Goal: Information Seeking & Learning: Learn about a topic

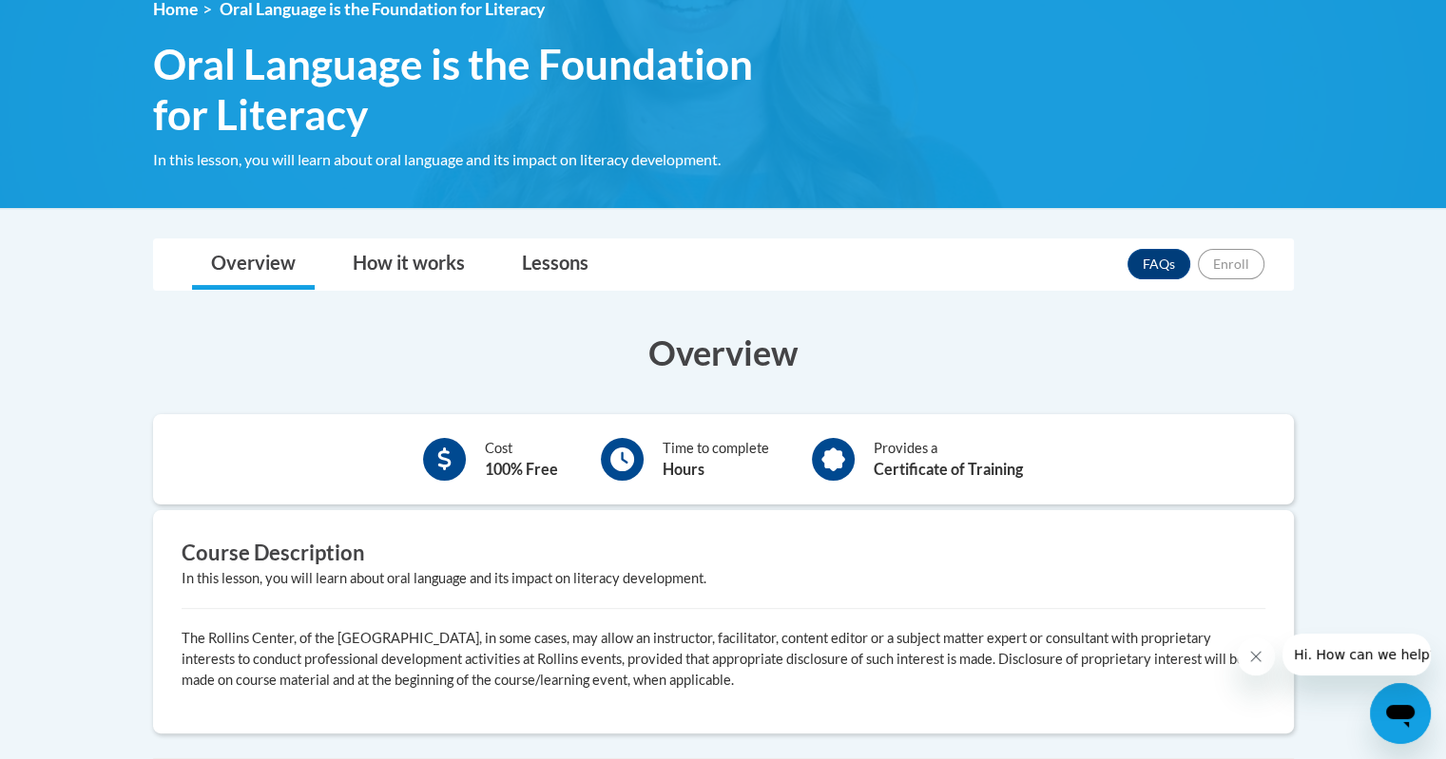
scroll to position [285, 0]
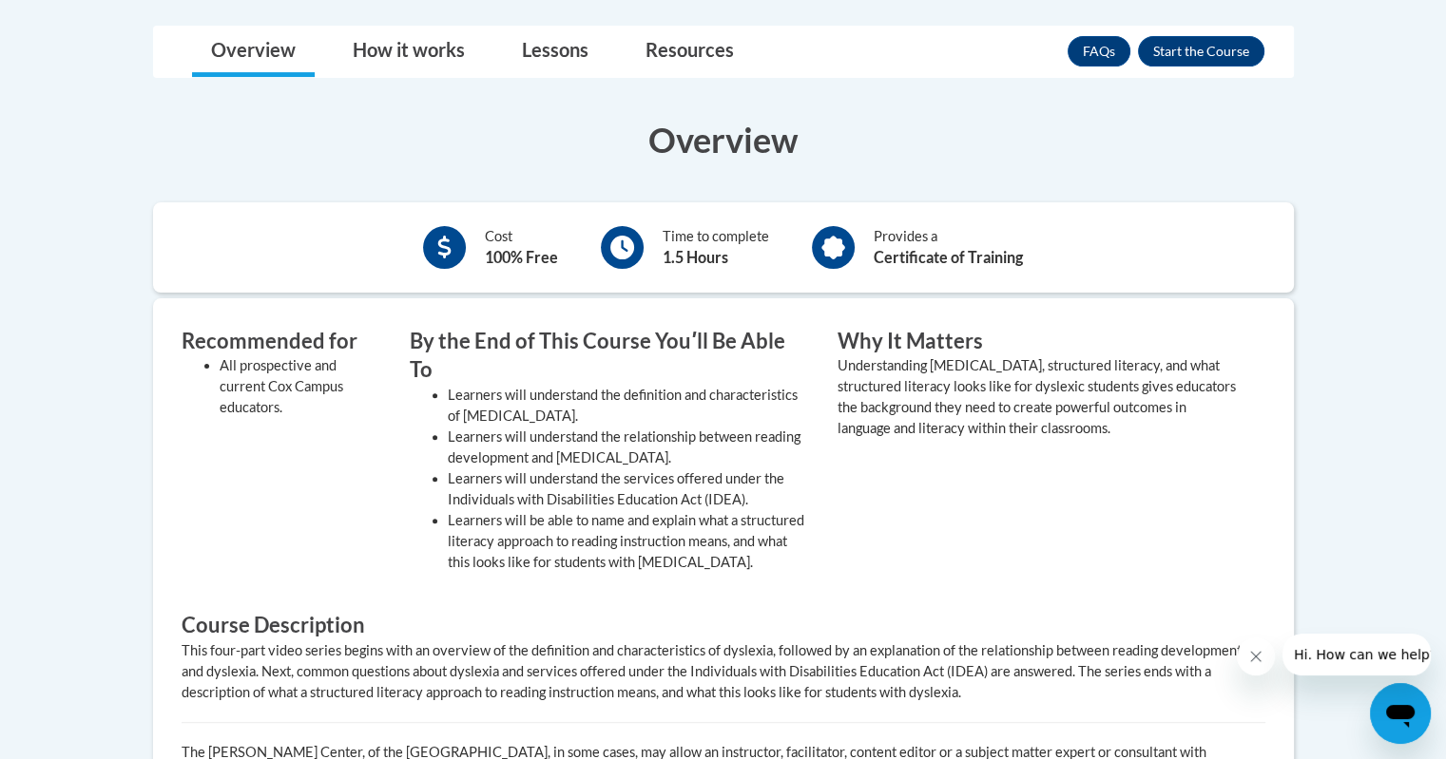
scroll to position [382, 0]
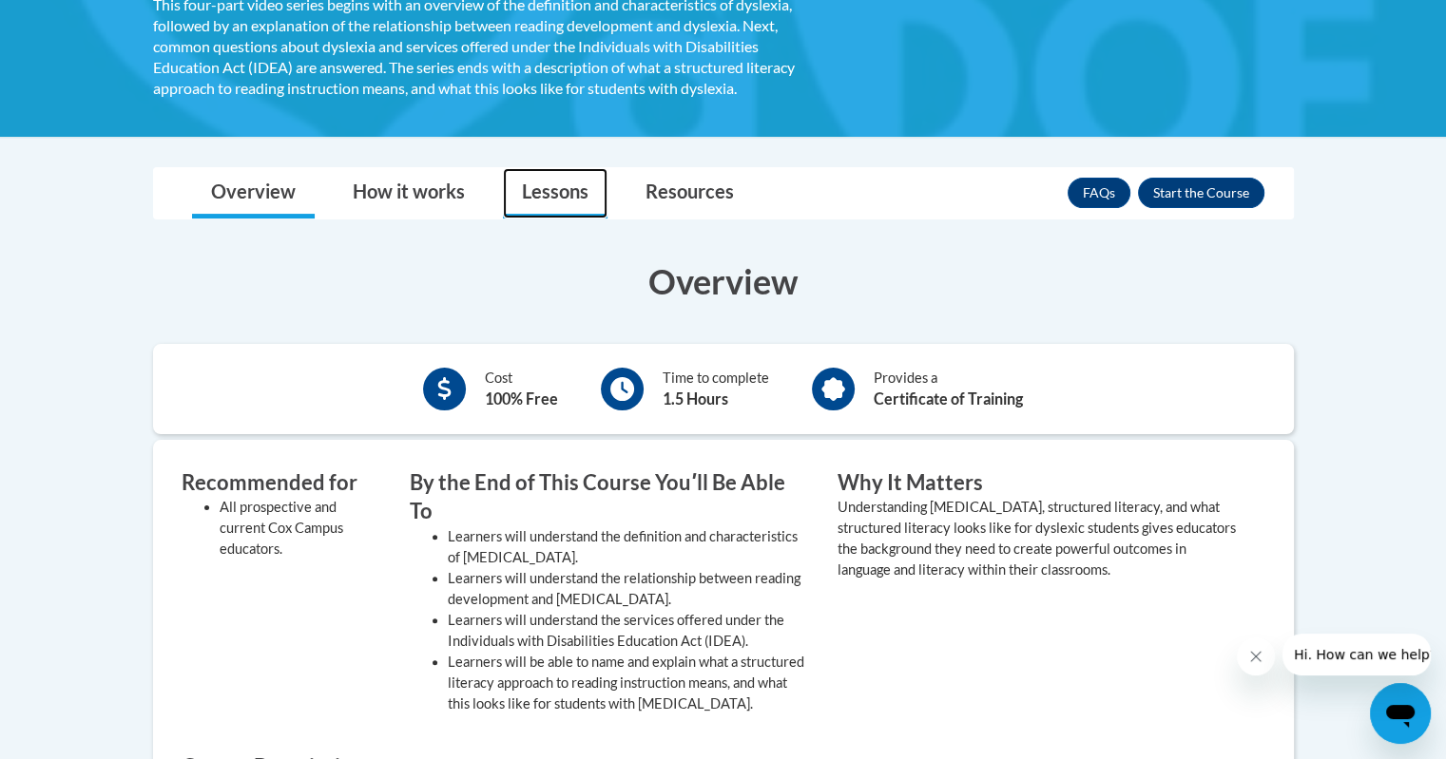
click at [522, 201] on link "Lessons" at bounding box center [555, 193] width 105 height 50
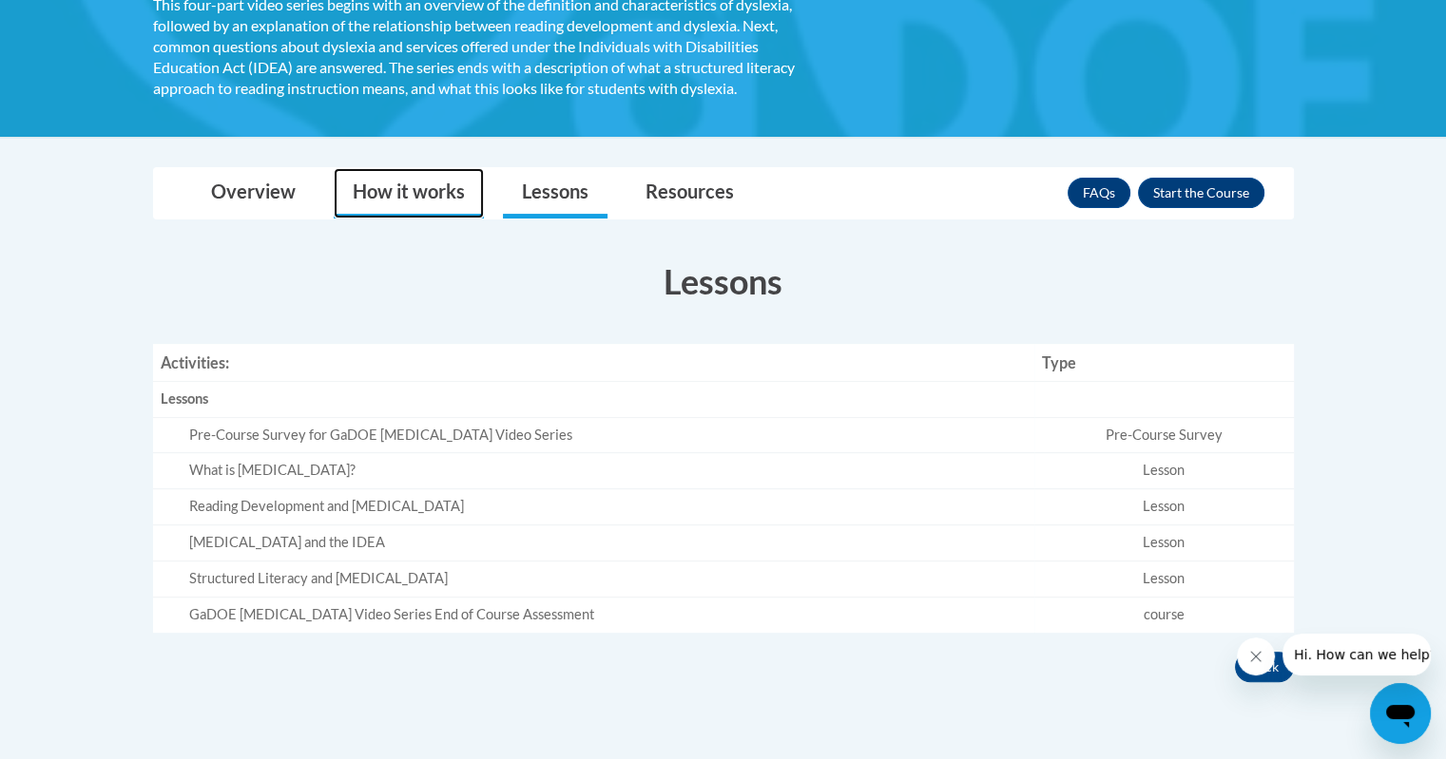
click at [430, 196] on link "How it works" at bounding box center [409, 193] width 150 height 50
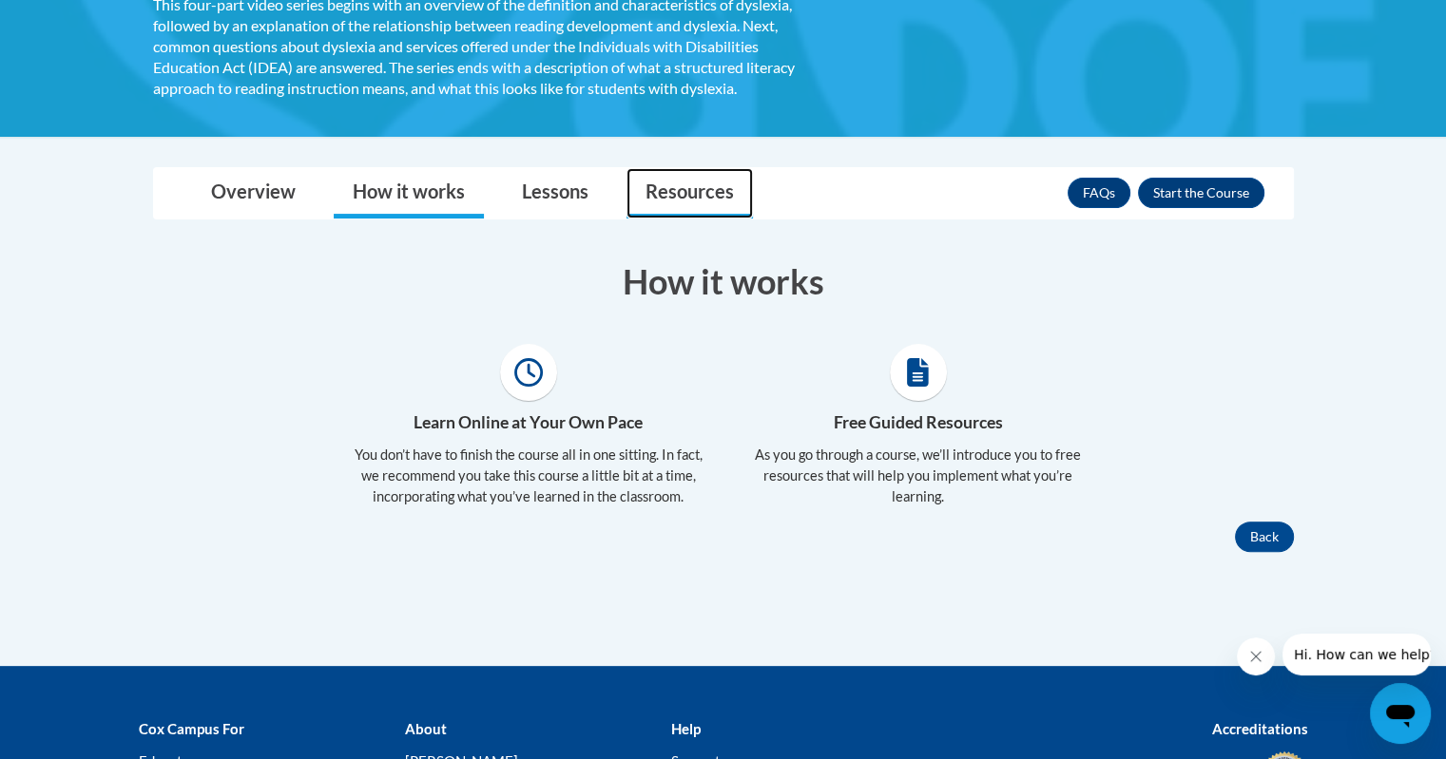
click at [654, 194] on link "Resources" at bounding box center [689, 193] width 126 height 50
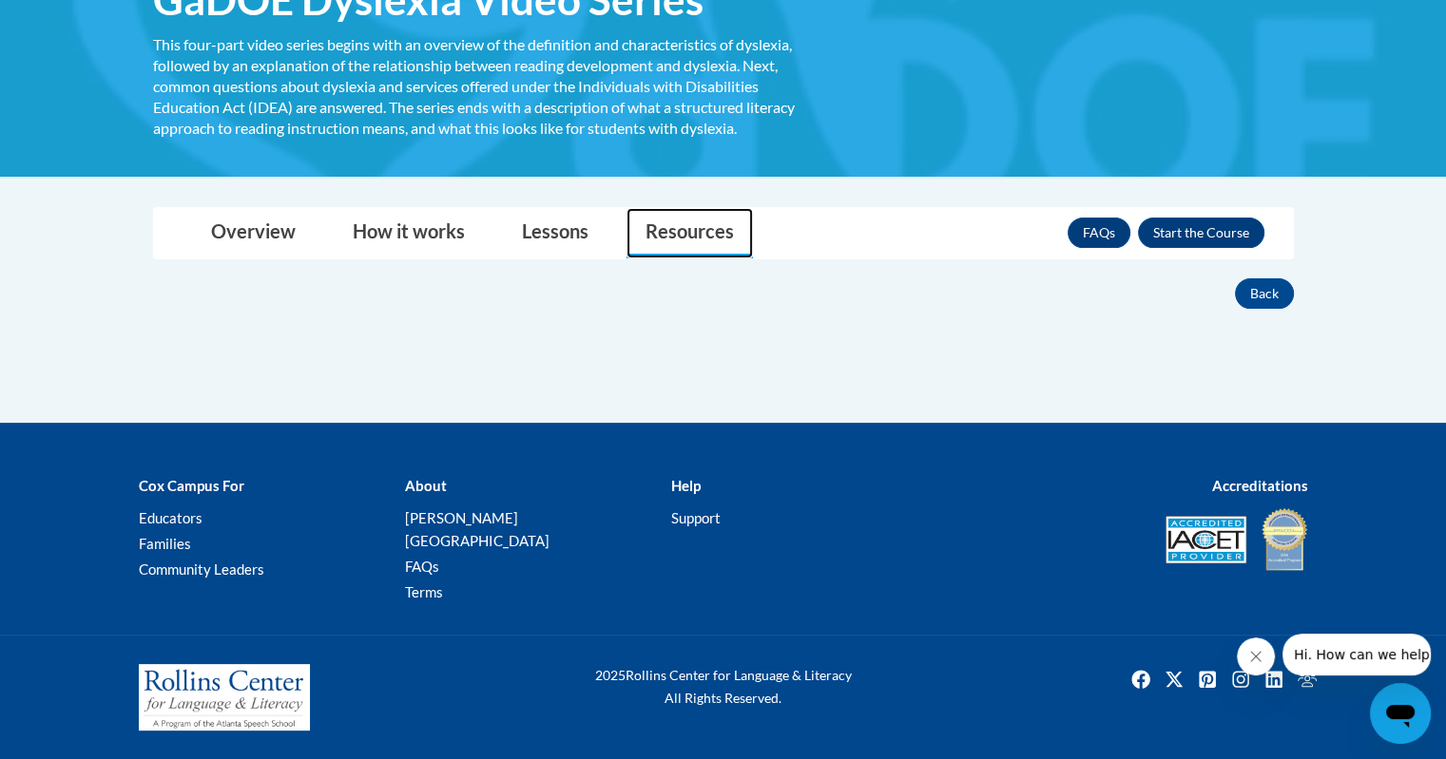
scroll to position [317, 0]
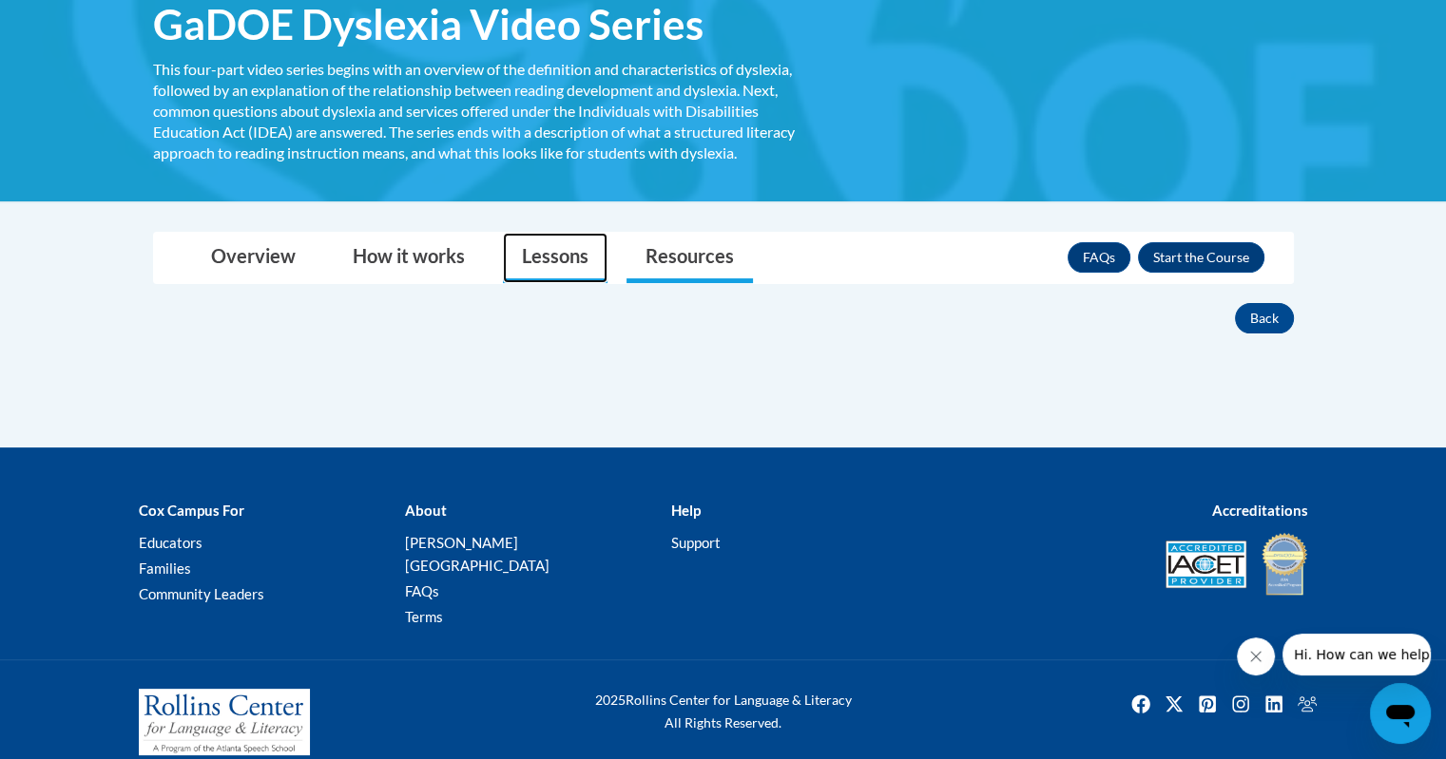
click at [548, 257] on link "Lessons" at bounding box center [555, 258] width 105 height 50
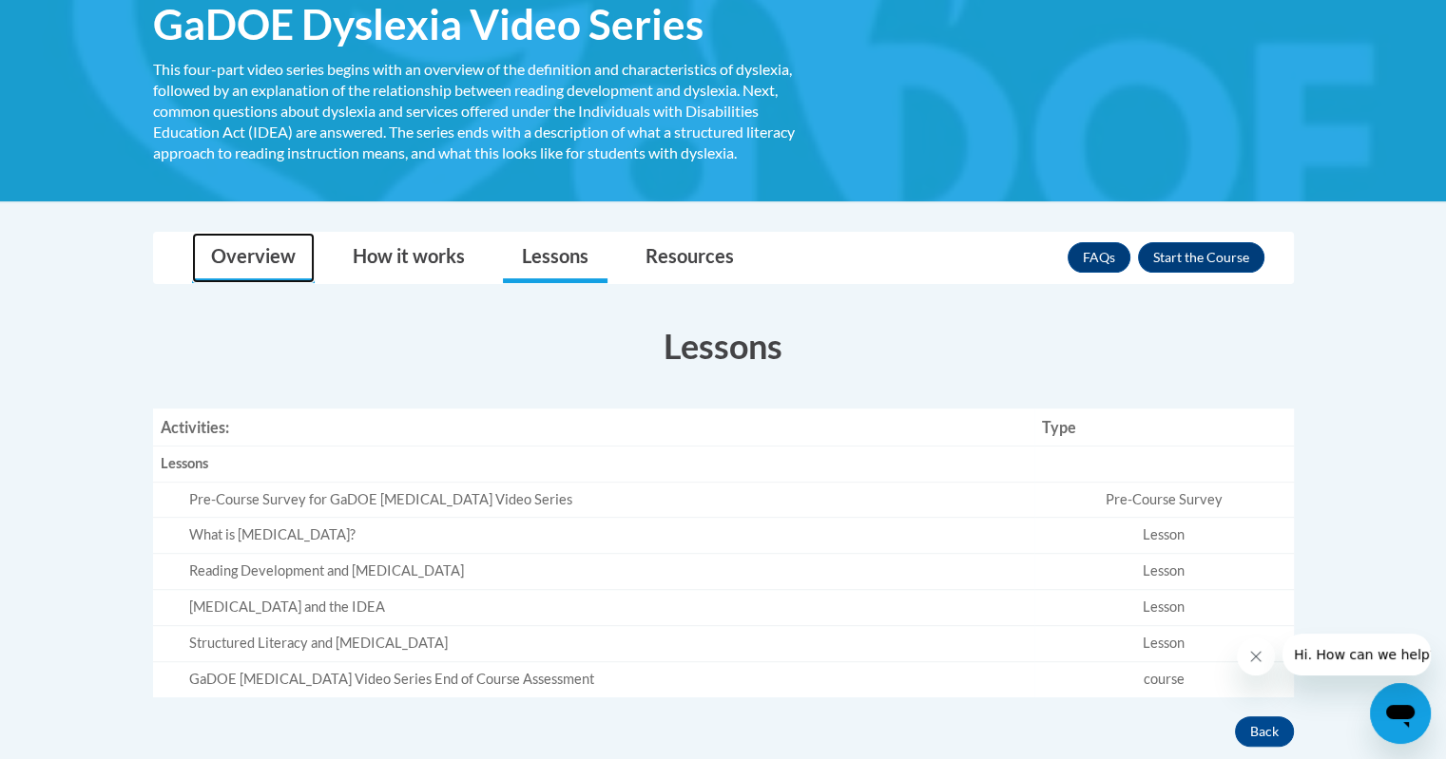
click at [269, 250] on link "Overview" at bounding box center [253, 258] width 123 height 50
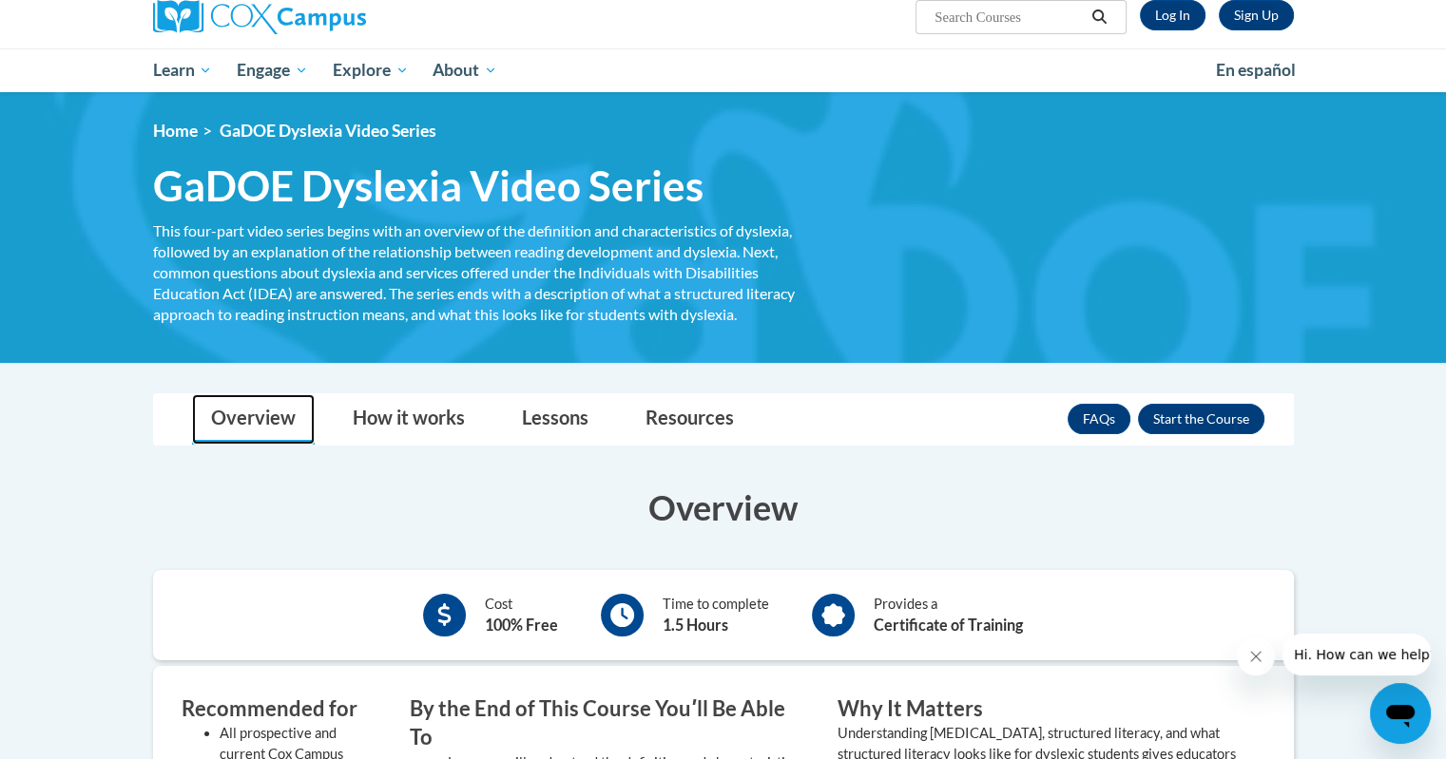
scroll to position [0, 0]
